Goal: Task Accomplishment & Management: Manage account settings

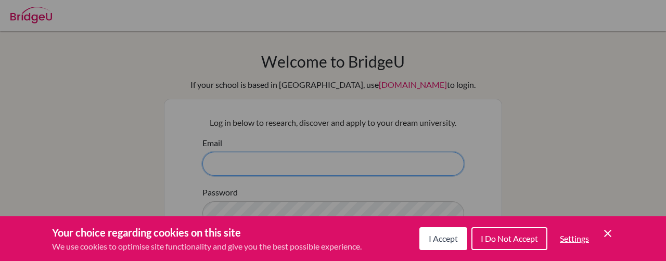
type input "[EMAIL_ADDRESS][DOMAIN_NAME]"
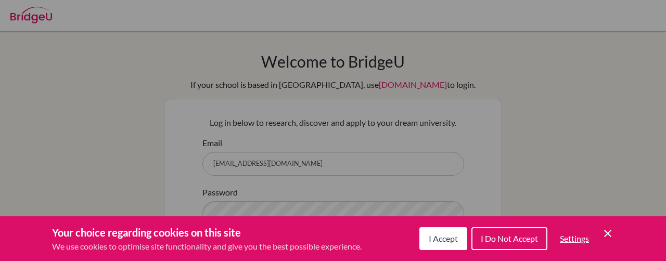
click at [444, 242] on span "I Accept" at bounding box center [443, 239] width 29 height 10
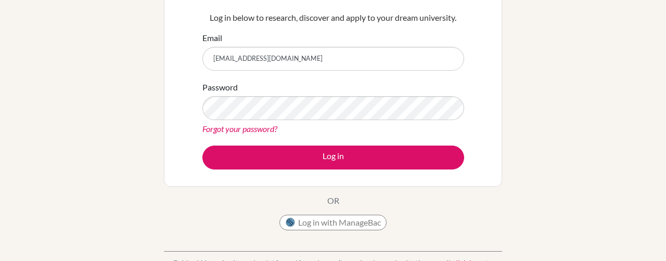
scroll to position [125, 0]
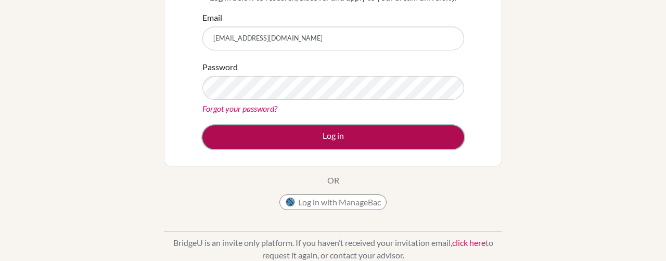
click at [302, 138] on button "Log in" at bounding box center [334, 137] width 262 height 24
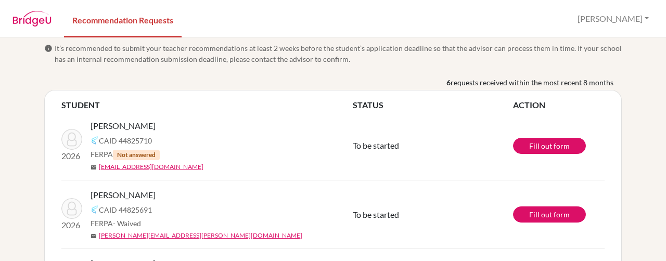
scroll to position [4, 0]
